Goal: Contribute content: Add original content to the website for others to see

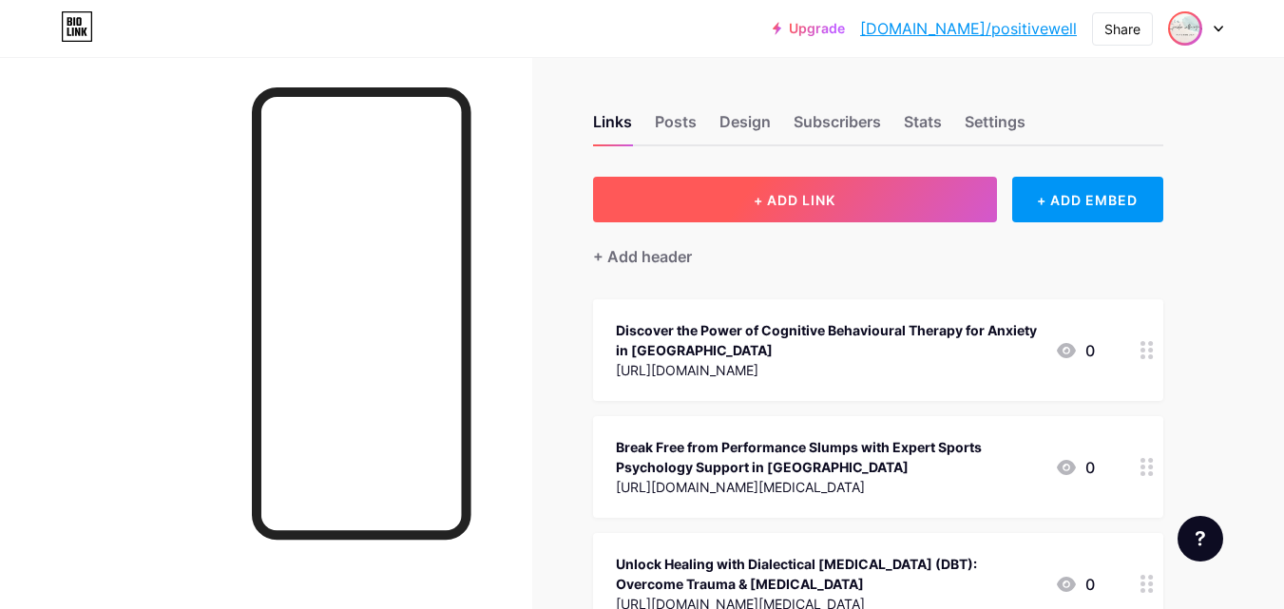
click at [705, 203] on button "+ ADD LINK" at bounding box center [795, 200] width 404 height 46
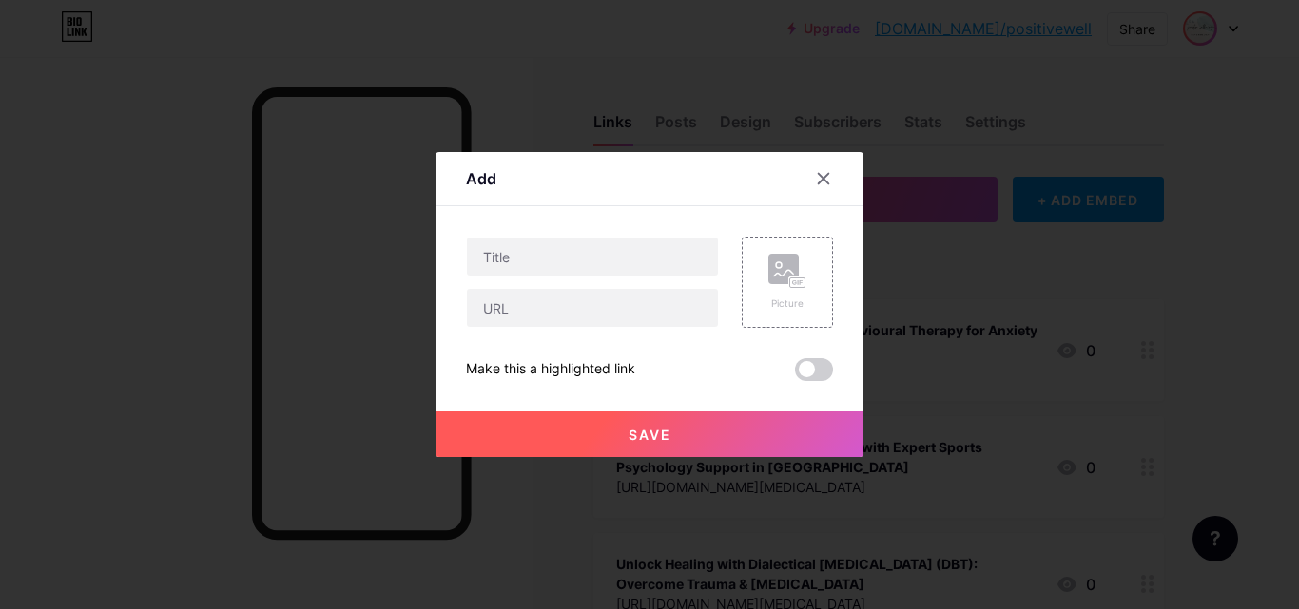
click at [537, 331] on div "Picture Make this a highlighted link Save" at bounding box center [649, 309] width 367 height 144
click at [534, 312] on input "text" at bounding box center [592, 308] width 251 height 38
paste input "[URL][DOMAIN_NAME]"
type input "[URL][DOMAIN_NAME]"
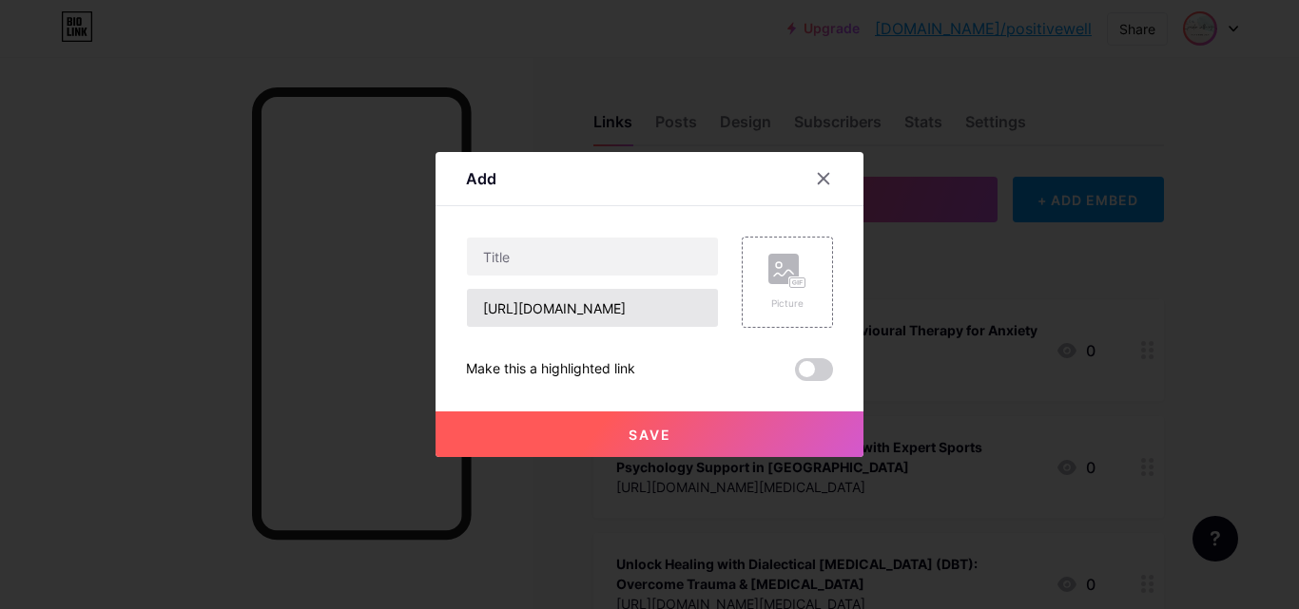
scroll to position [0, 0]
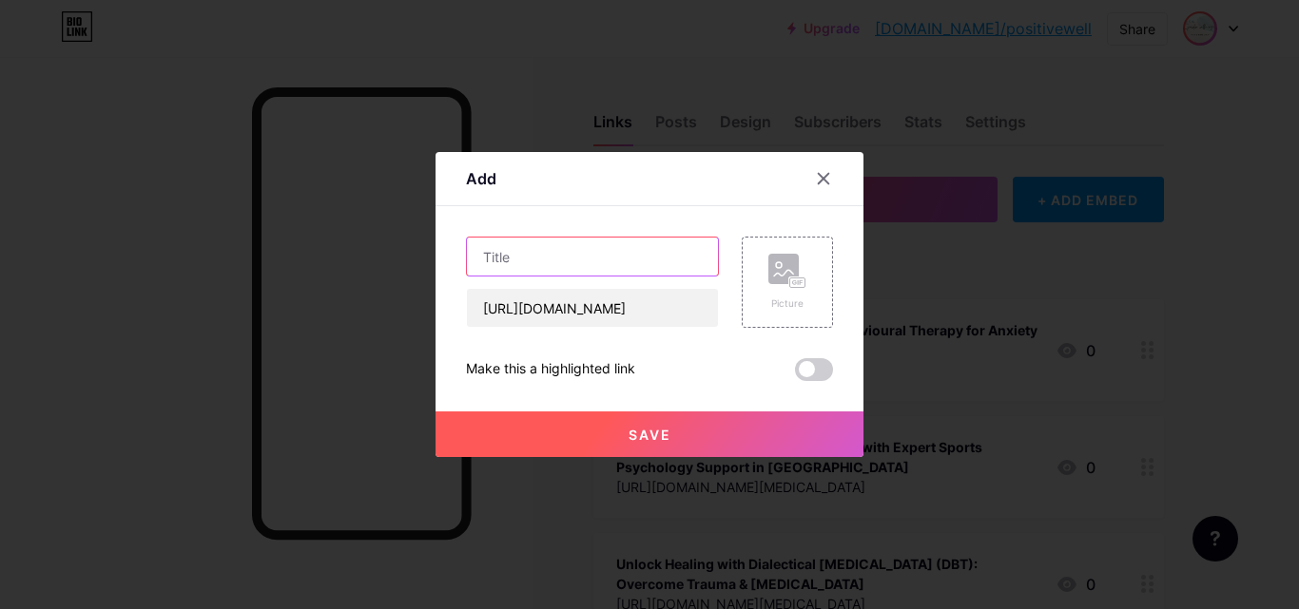
click at [525, 265] on input "text" at bounding box center [592, 257] width 251 height 38
paste input "Why Grief Counselling Is Essential for Workplace Loss and Change"
type input "Why Grief Counselling Is Essential for Workplace Loss and Change"
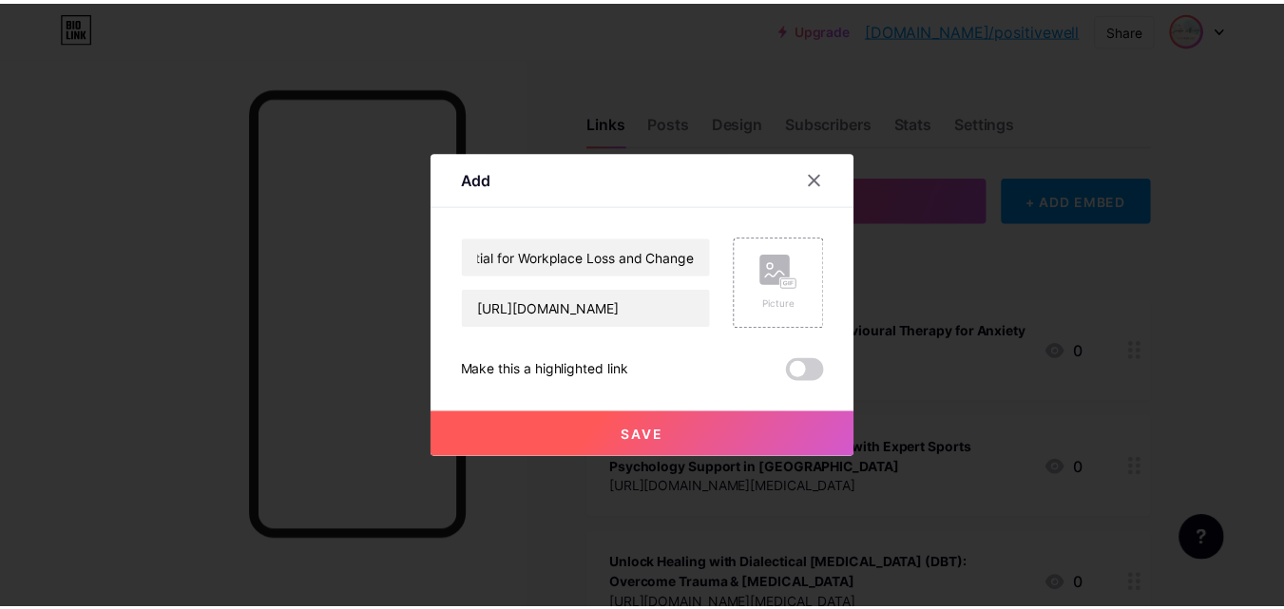
scroll to position [0, 0]
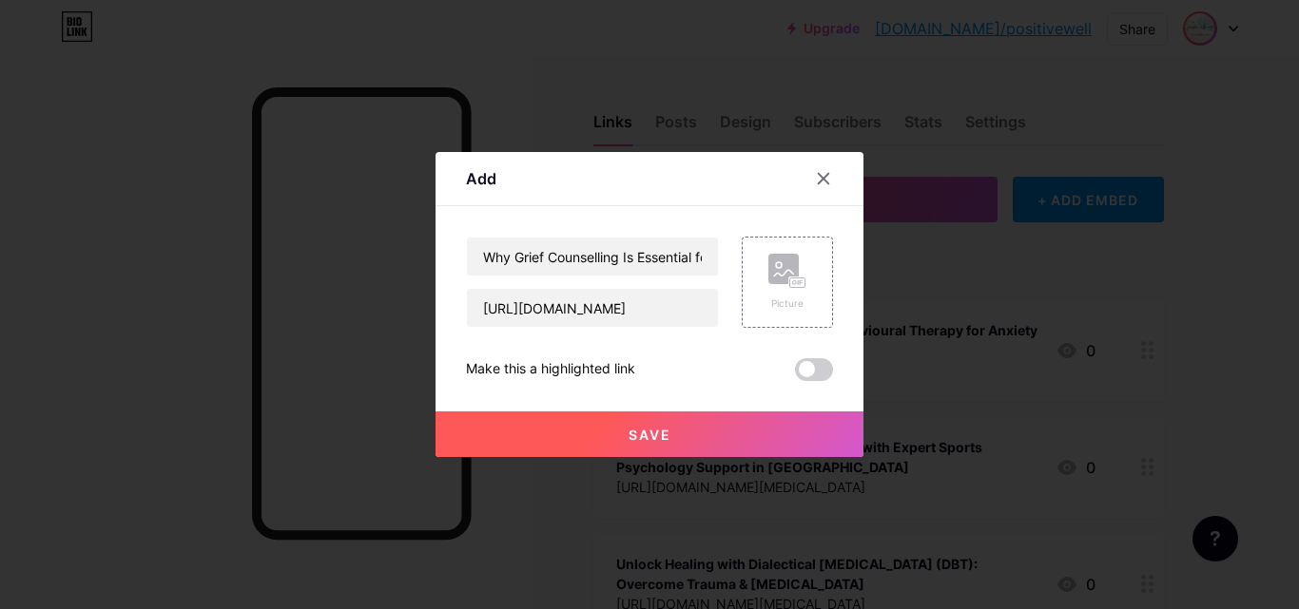
click at [608, 434] on button "Save" at bounding box center [649, 435] width 428 height 46
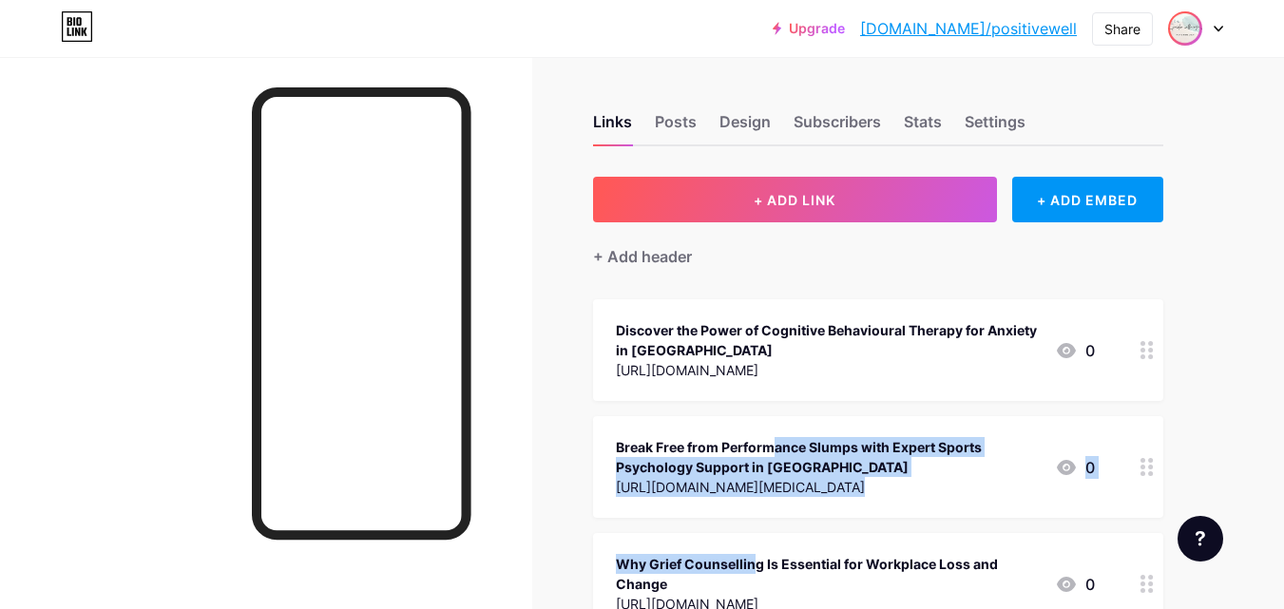
drag, startPoint x: 671, startPoint y: 558, endPoint x: 685, endPoint y: 437, distance: 121.6
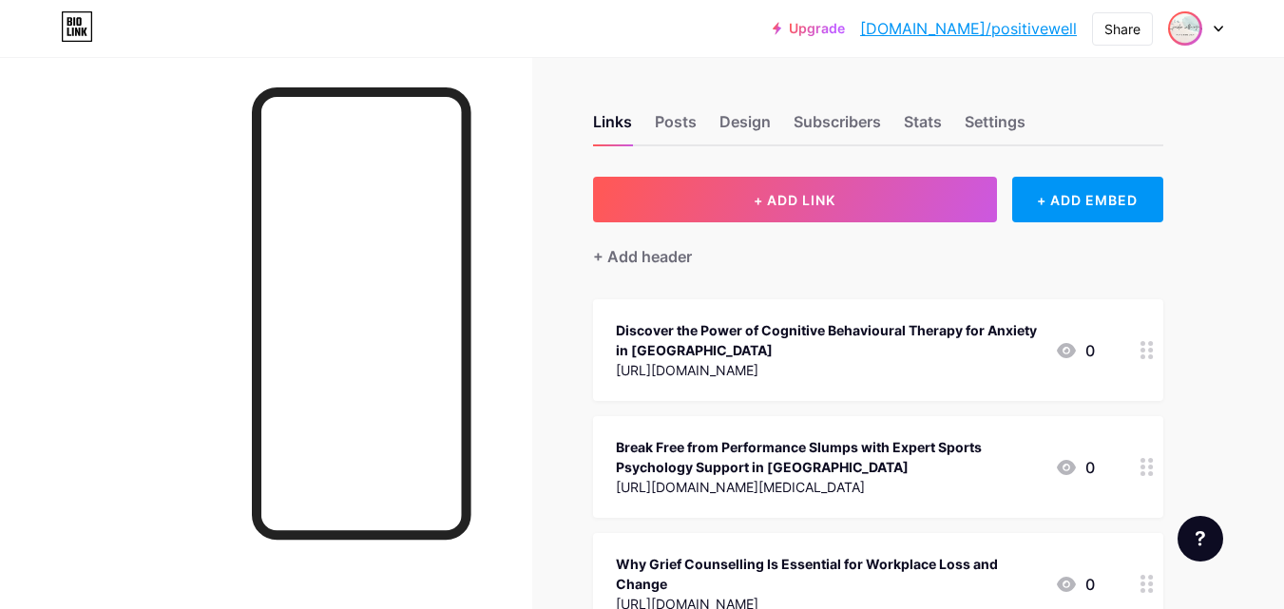
click at [518, 497] on div at bounding box center [266, 361] width 532 height 609
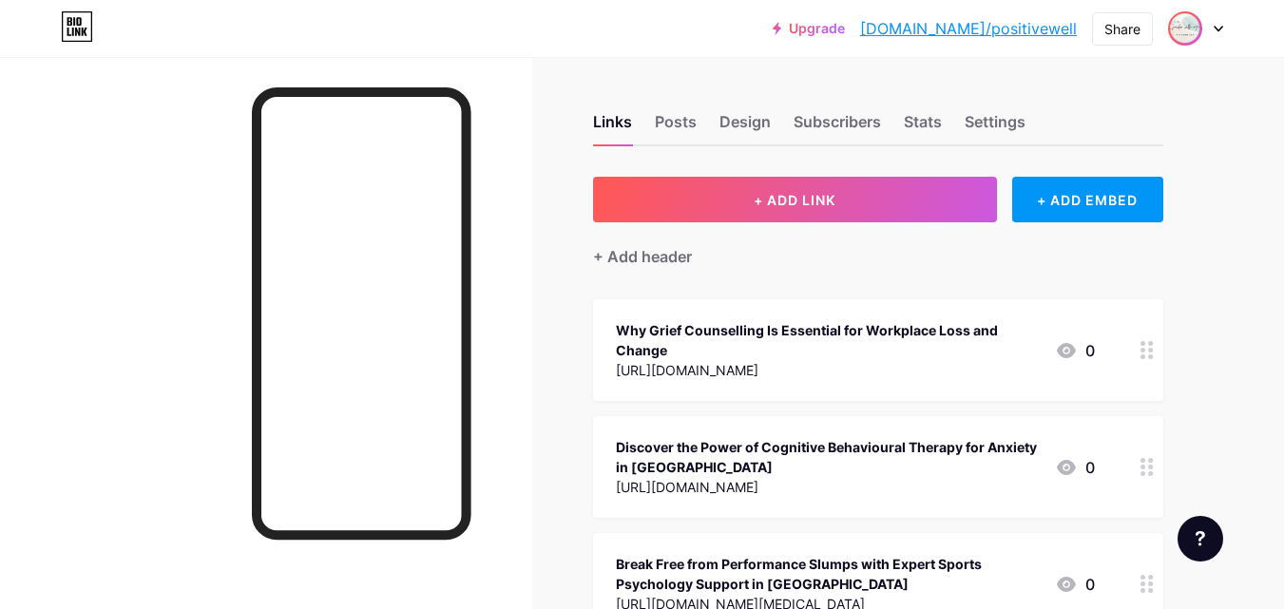
click at [999, 22] on link "[DOMAIN_NAME]/positivewell" at bounding box center [968, 28] width 217 height 23
